Goal: Task Accomplishment & Management: Manage account settings

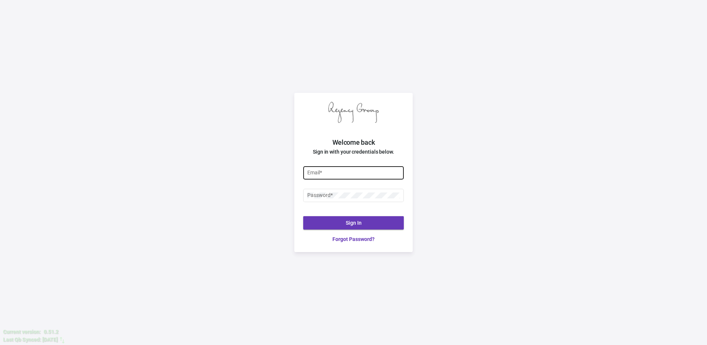
click at [335, 174] on input "Email *" at bounding box center [353, 173] width 93 height 6
type input "[PERSON_NAME][EMAIL_ADDRESS][DOMAIN_NAME]"
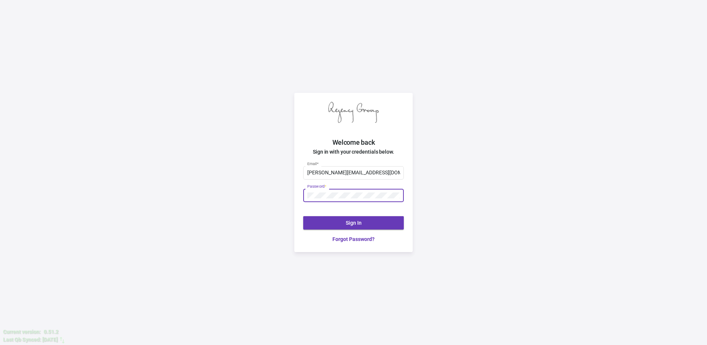
click at [345, 221] on button "Sign In" at bounding box center [353, 222] width 101 height 13
click at [342, 224] on button "Sign In" at bounding box center [353, 222] width 101 height 13
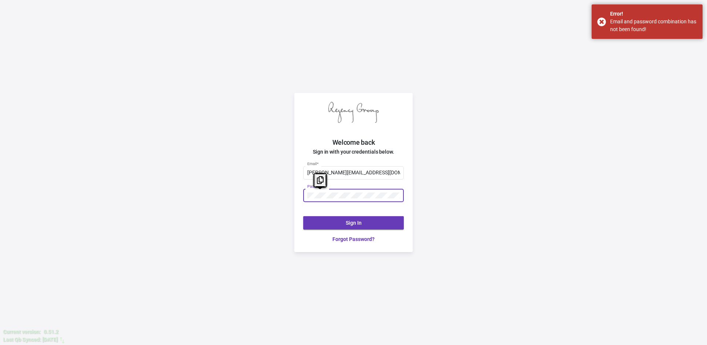
click at [305, 198] on div "Password *" at bounding box center [353, 194] width 101 height 14
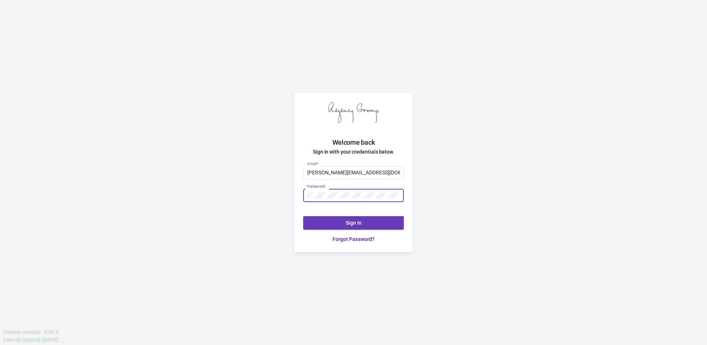
click at [366, 220] on button "Sign In" at bounding box center [353, 222] width 101 height 13
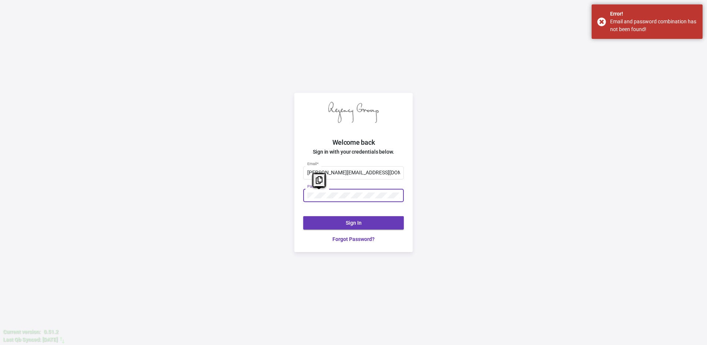
click at [294, 200] on div "Welcome back Sign in with your credentials below. [PERSON_NAME][EMAIL_ADDRESS][…" at bounding box center [353, 172] width 707 height 345
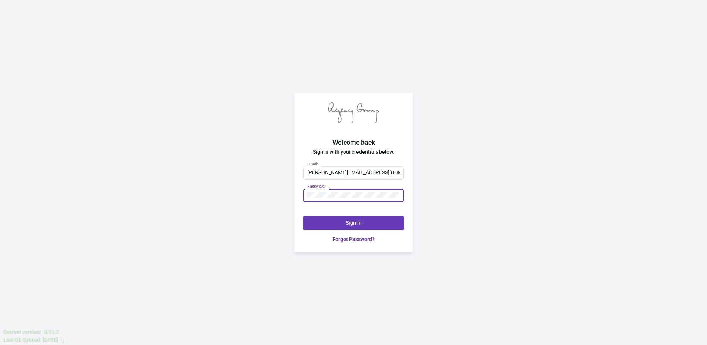
click at [324, 226] on button "Sign In" at bounding box center [353, 222] width 101 height 13
click at [352, 240] on link "Forgot Password?" at bounding box center [353, 239] width 101 height 8
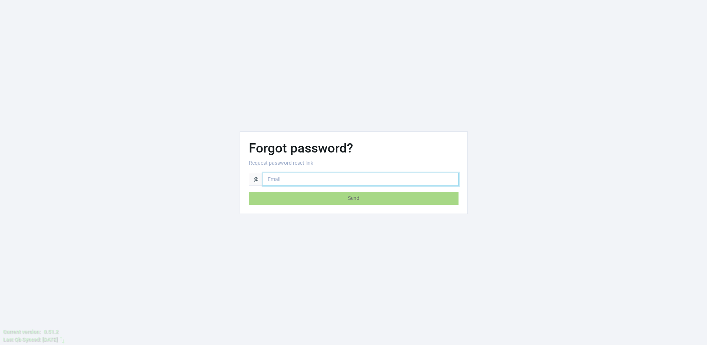
click at [284, 182] on input "email" at bounding box center [361, 179] width 196 height 13
click at [531, 206] on div "Forgot password? Request password reset link @ Send" at bounding box center [353, 172] width 514 height 82
click at [370, 95] on div "Forgot password? Request password reset link @ Send" at bounding box center [353, 172] width 707 height 345
click at [519, 97] on div "Forgot password? Request password reset link @ Send" at bounding box center [353, 172] width 707 height 345
click at [503, 199] on div "Forgot password? Request password reset link @ Send" at bounding box center [353, 172] width 514 height 82
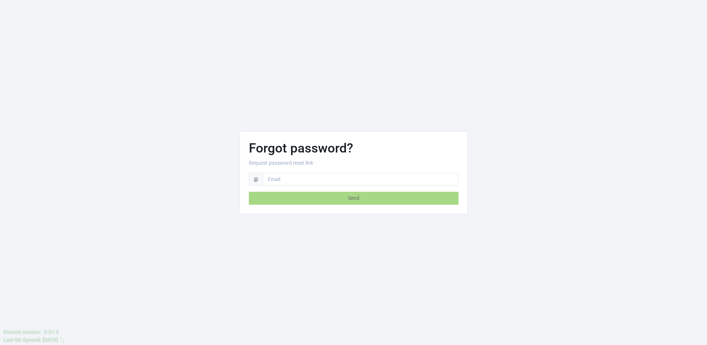
click at [296, 269] on div "Forgot password? Request password reset link @ Send" at bounding box center [353, 172] width 707 height 345
click at [147, 52] on div "Forgot password? Request password reset link @ Send" at bounding box center [353, 172] width 707 height 345
click at [143, 53] on div "Forgot password? Request password reset link @ Send" at bounding box center [353, 172] width 707 height 345
click at [267, 146] on h1 "Forgot password?" at bounding box center [354, 148] width 210 height 16
click at [289, 182] on input "email" at bounding box center [361, 179] width 196 height 13
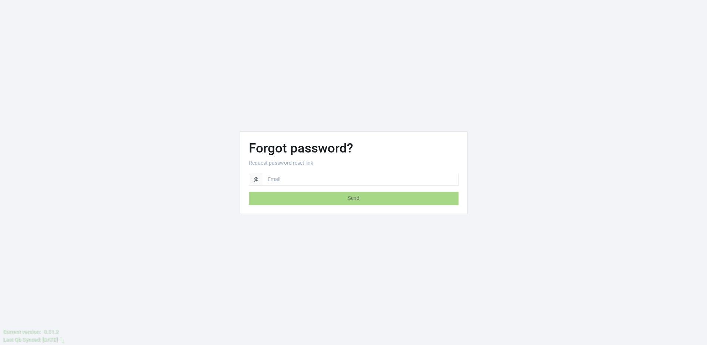
click at [326, 134] on div "Forgot password? Request password reset link @ Send" at bounding box center [353, 173] width 227 height 82
click at [360, 150] on h1 "Forgot password?" at bounding box center [354, 148] width 210 height 16
click at [313, 152] on h1 "Forgot password?" at bounding box center [354, 148] width 210 height 16
click at [271, 147] on h1 "Forgot password?" at bounding box center [354, 148] width 210 height 16
click at [302, 145] on h1 "Forgot password?" at bounding box center [354, 148] width 210 height 16
